Goal: Information Seeking & Learning: Learn about a topic

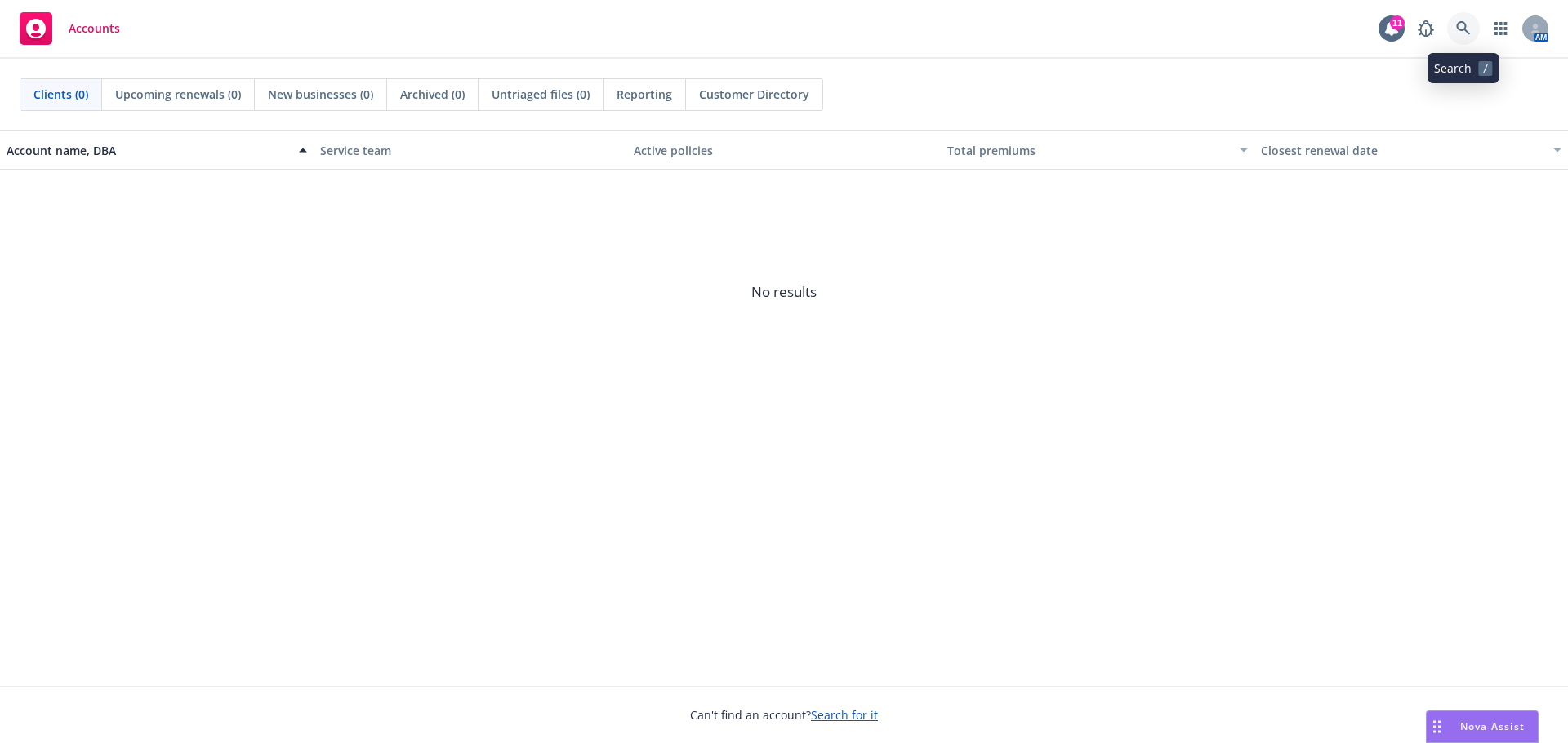
click at [1464, 29] on icon at bounding box center [1462, 28] width 14 height 14
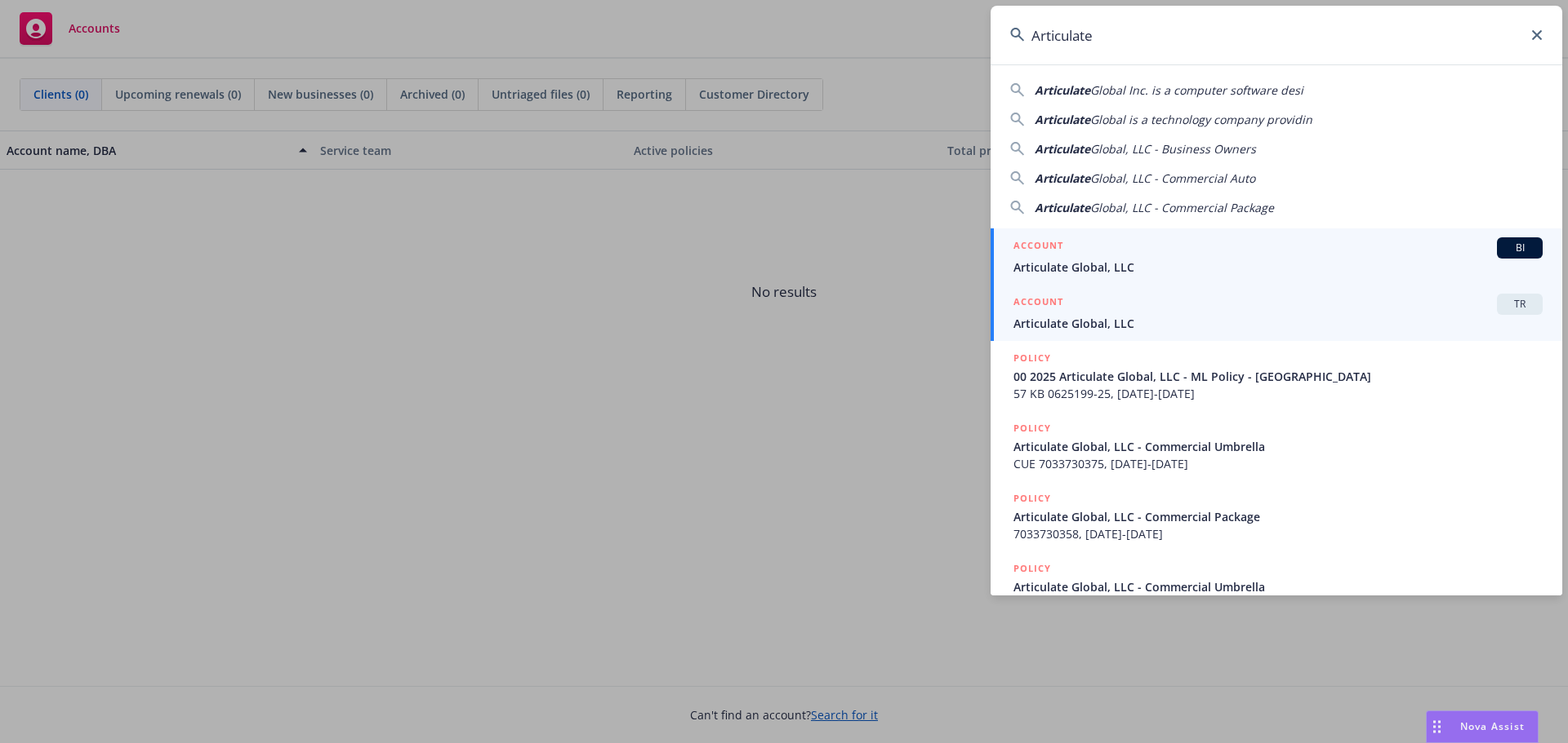
type input "Articulate"
click at [1190, 323] on span "Articulate Global, LLC" at bounding box center [1278, 323] width 529 height 17
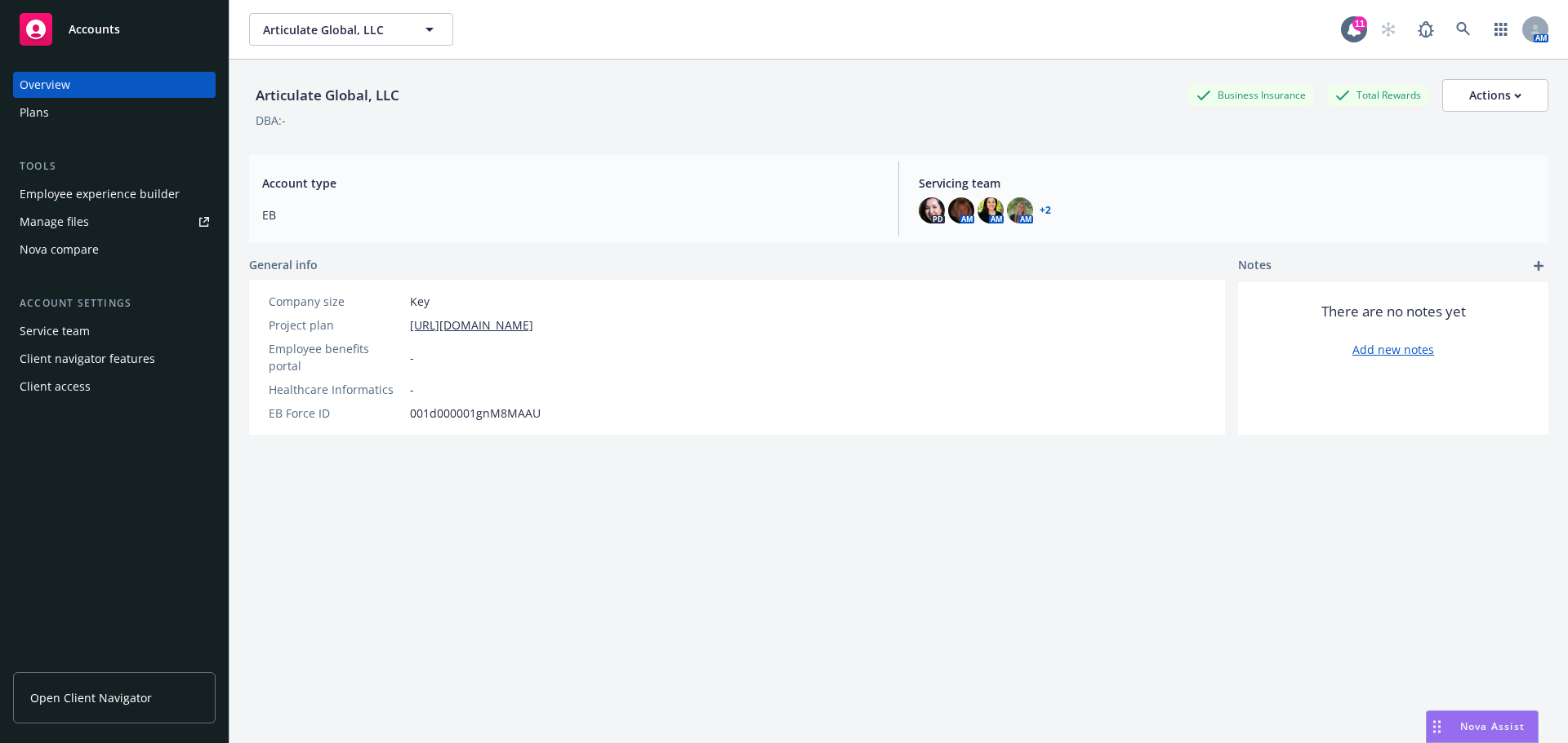
click at [125, 695] on span "Open Client Navigator" at bounding box center [91, 698] width 122 height 17
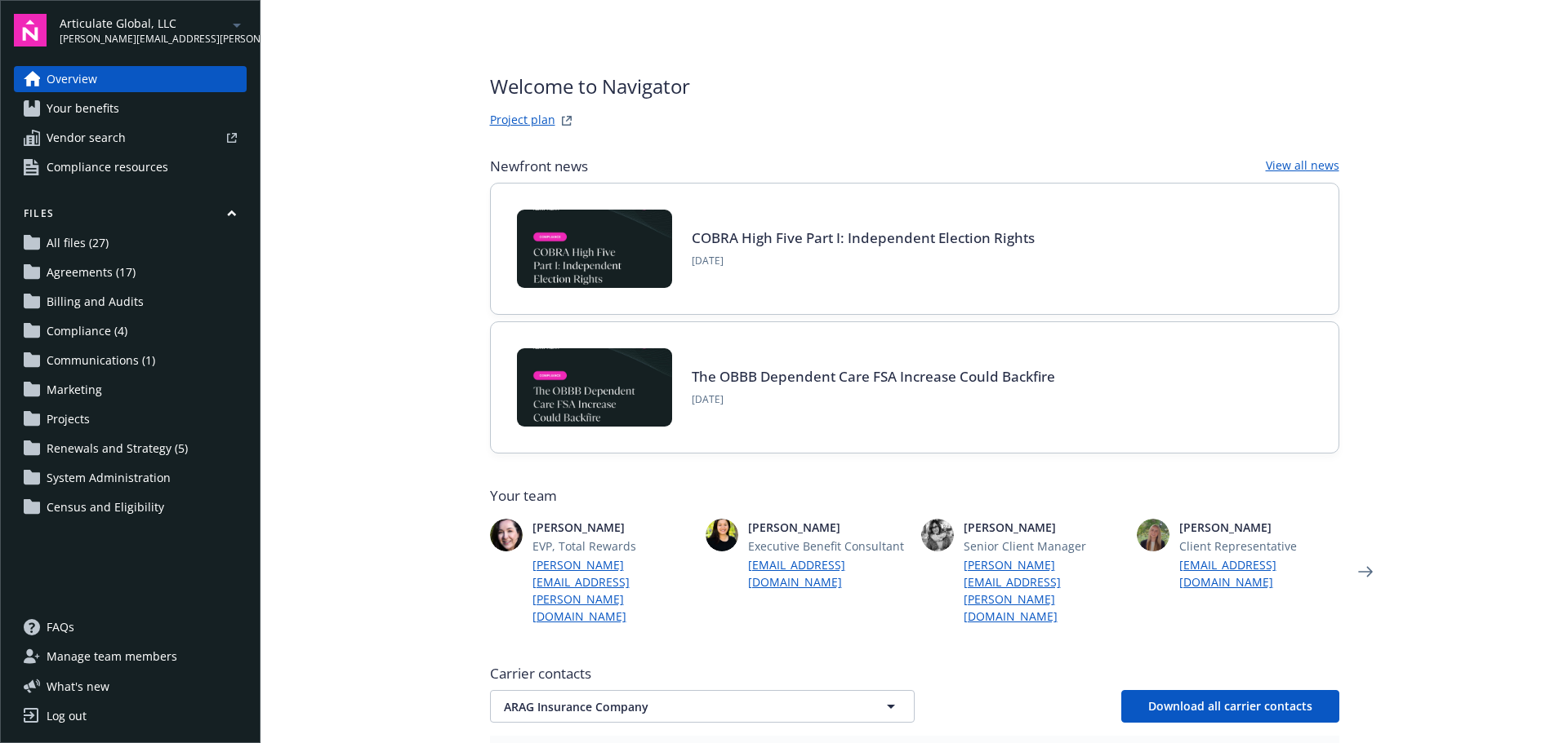
click at [76, 110] on span "Your benefits" at bounding box center [83, 109] width 73 height 26
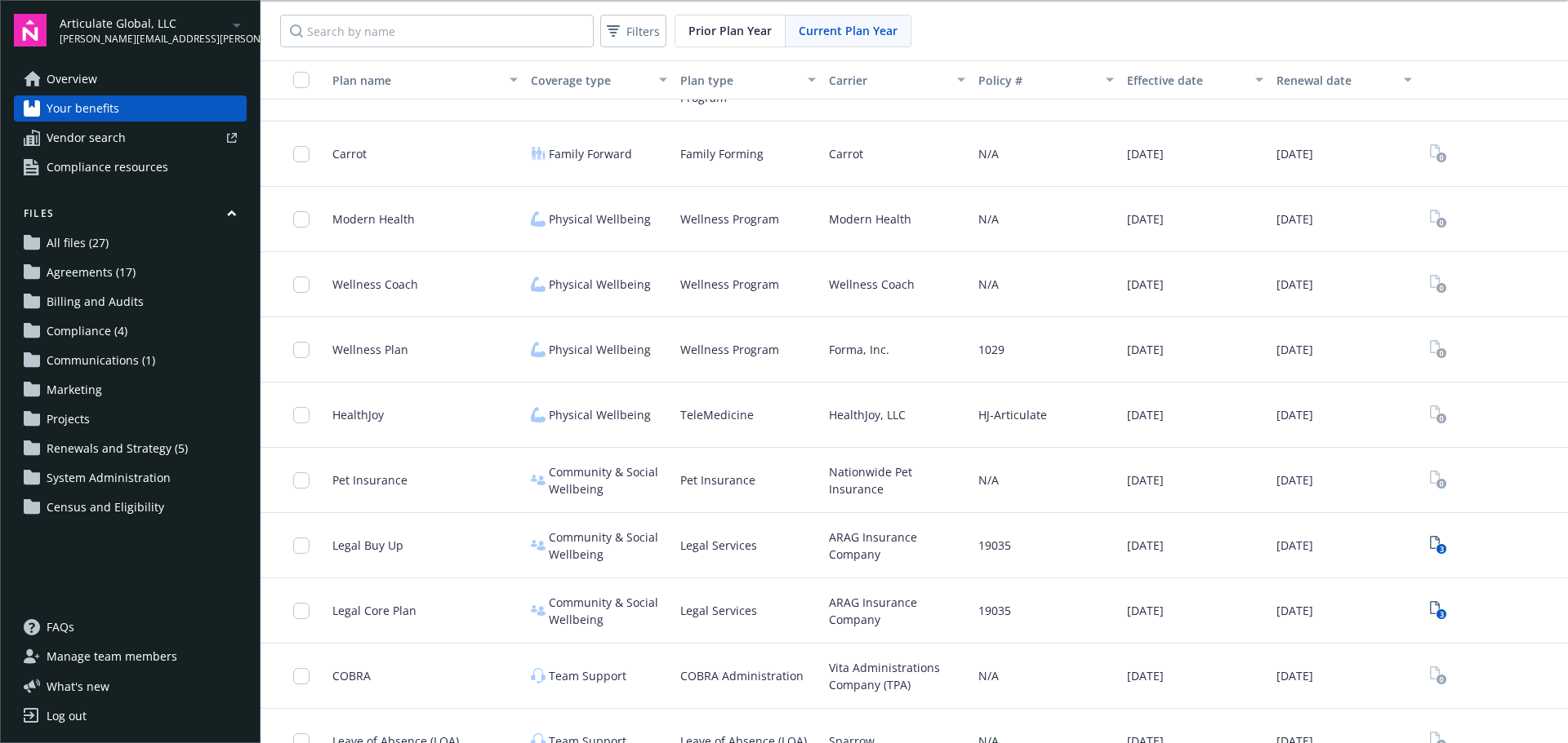
scroll to position [1224, 0]
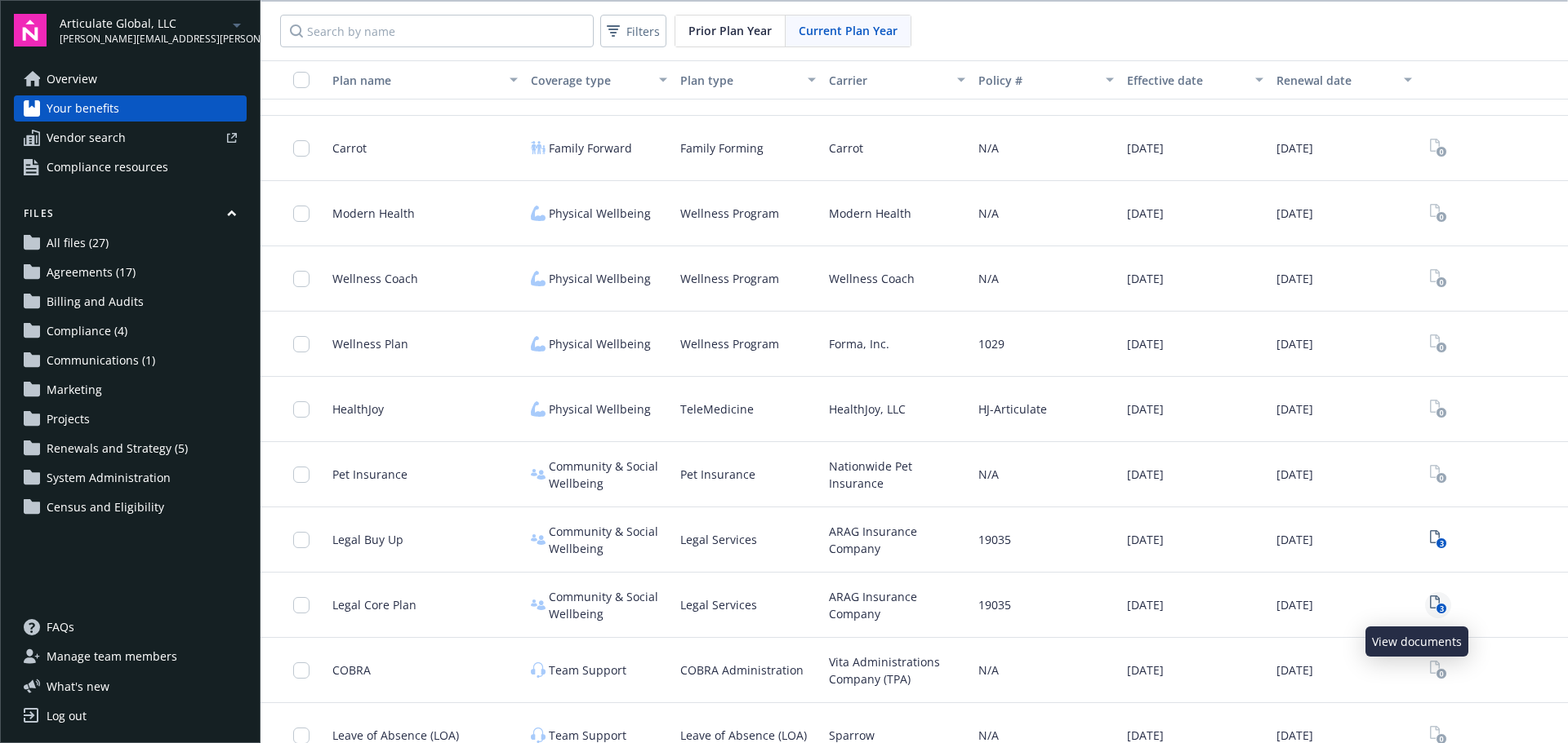
click at [1425, 600] on link "3" at bounding box center [1438, 605] width 26 height 26
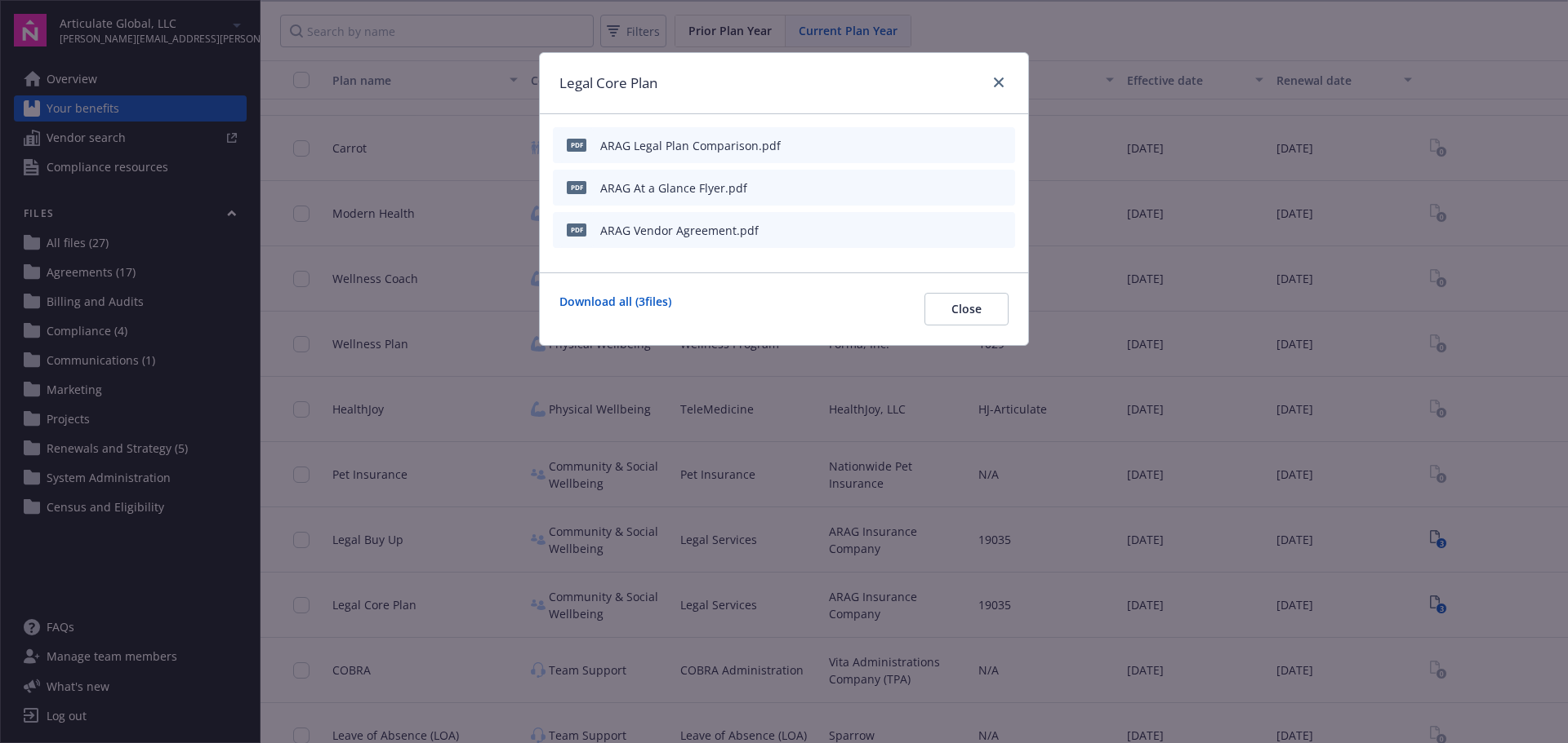
click at [1002, 183] on icon "preview file" at bounding box center [1000, 187] width 15 height 11
click at [1001, 83] on link "close" at bounding box center [998, 82] width 19 height 19
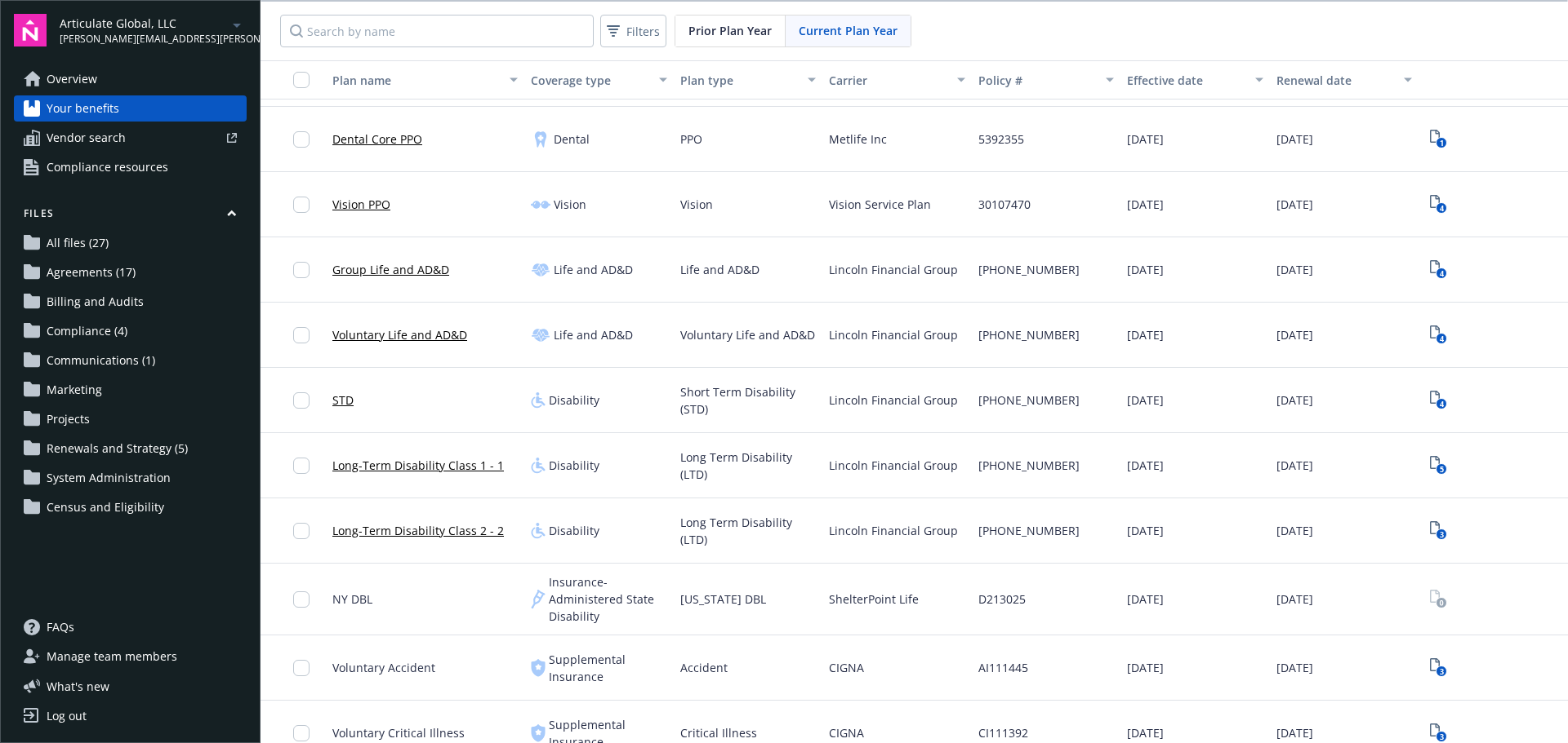
scroll to position [163, 0]
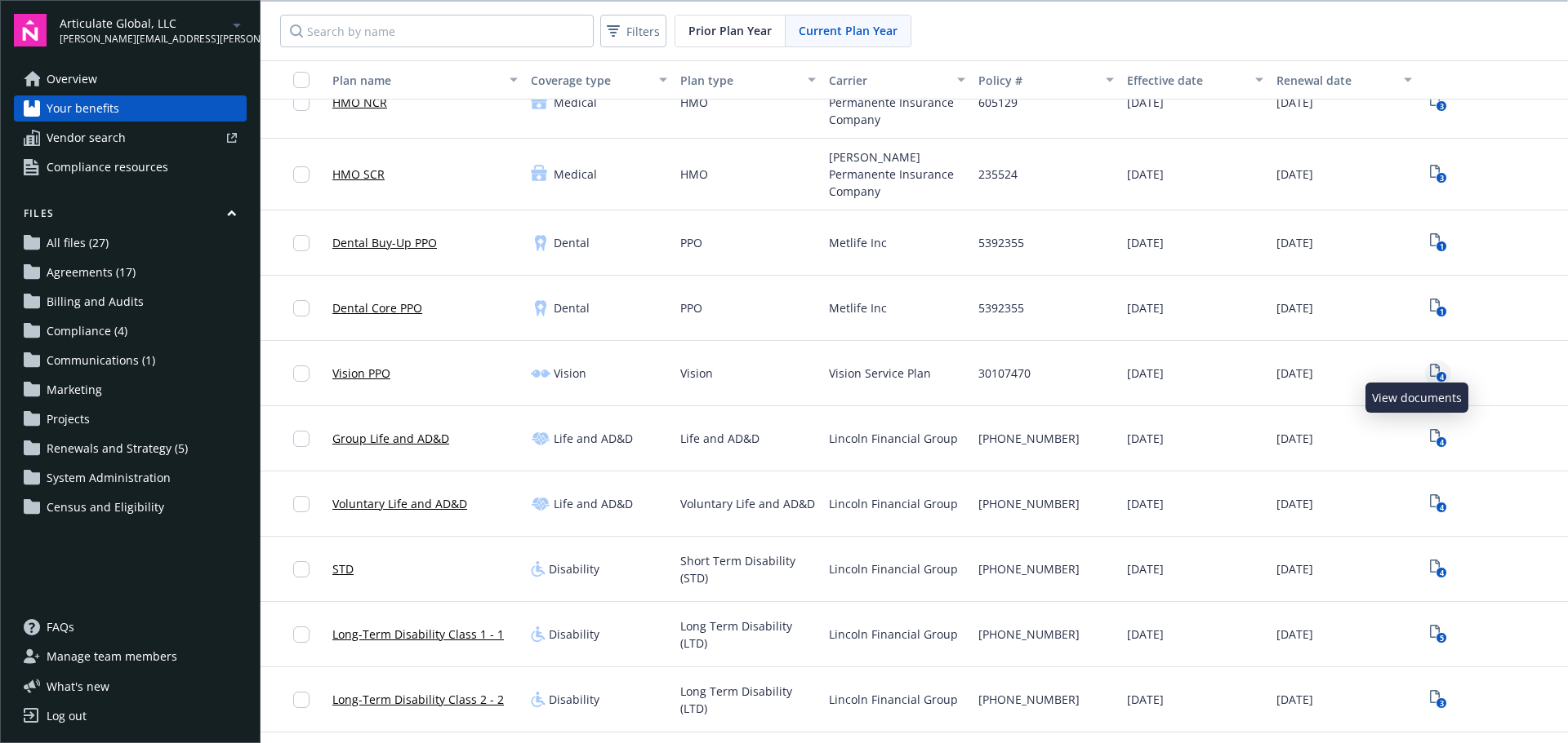
click at [1430, 364] on icon "4" at bounding box center [1438, 373] width 18 height 18
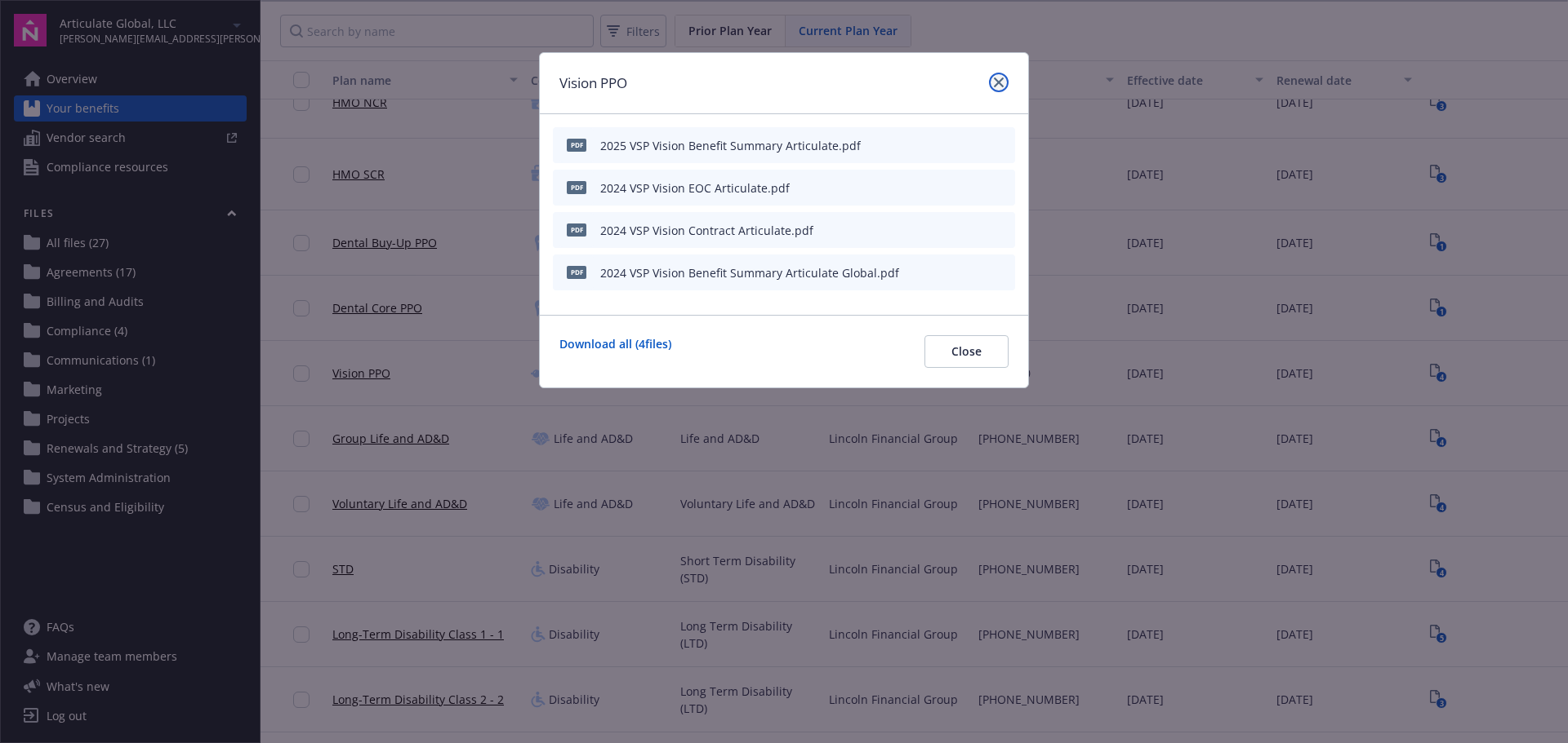
click at [994, 87] on link "close" at bounding box center [998, 82] width 19 height 19
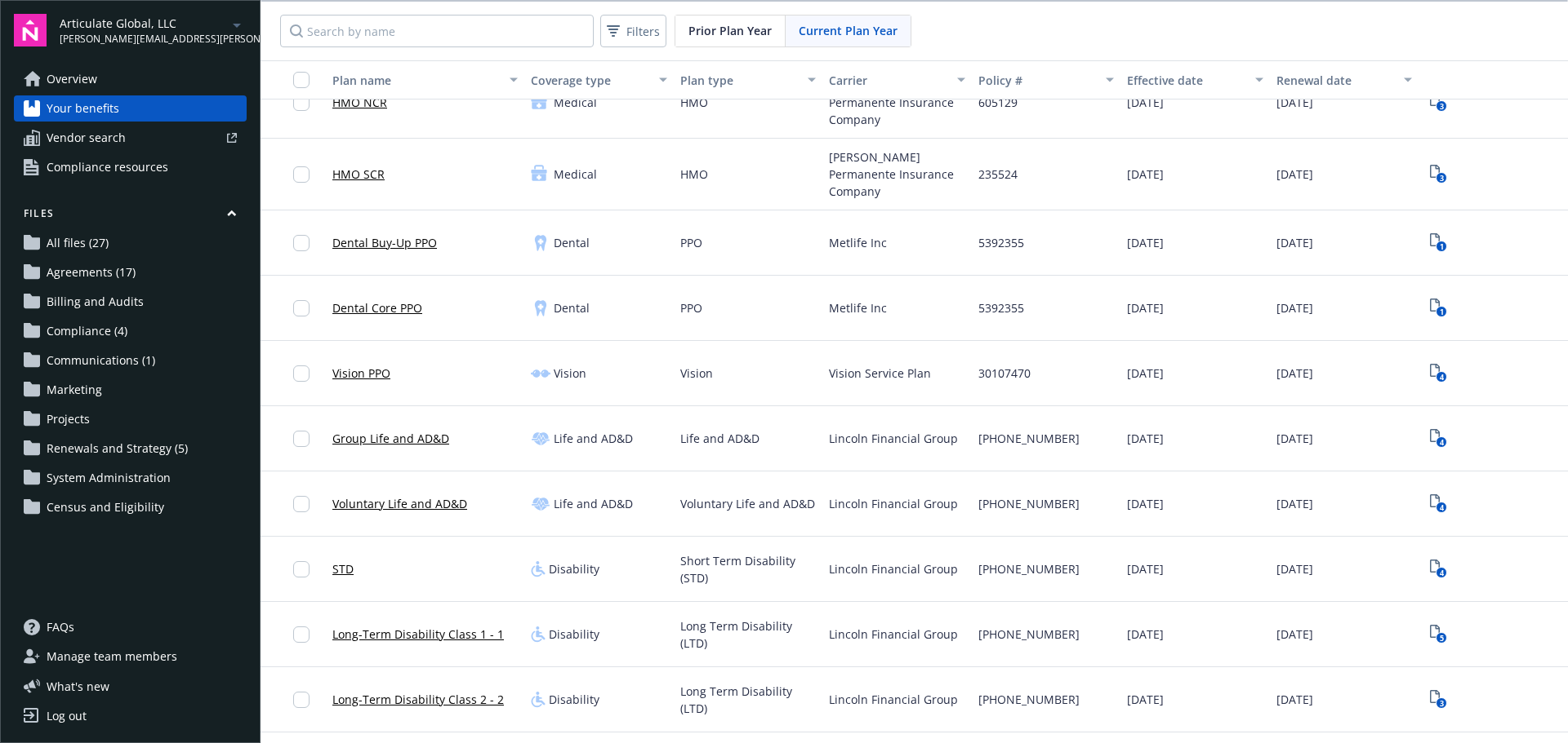
click at [368, 365] on link "Vision PPO" at bounding box center [361, 373] width 58 height 17
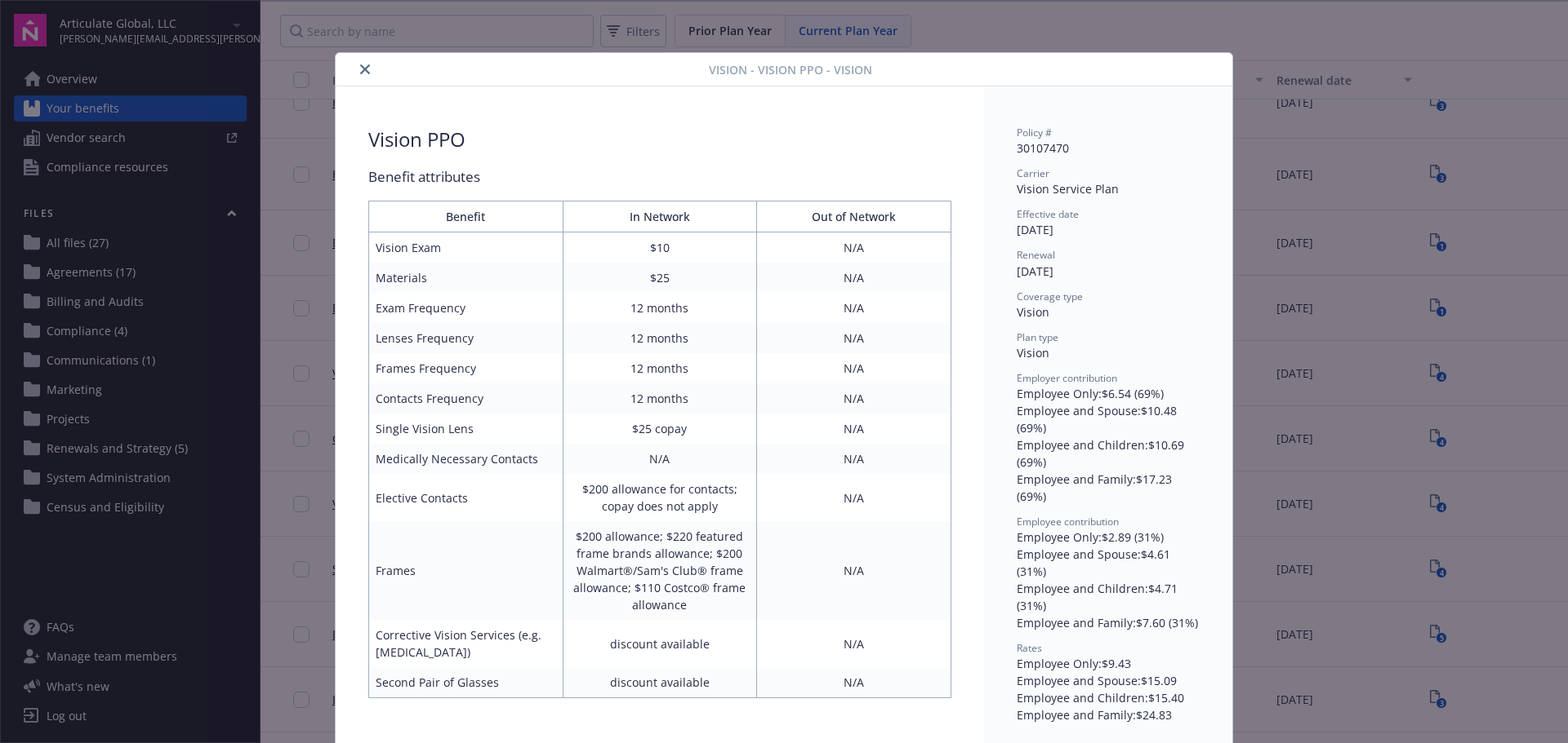
click at [360, 66] on icon "close" at bounding box center [365, 69] width 10 height 10
